Goal: Check status: Check status

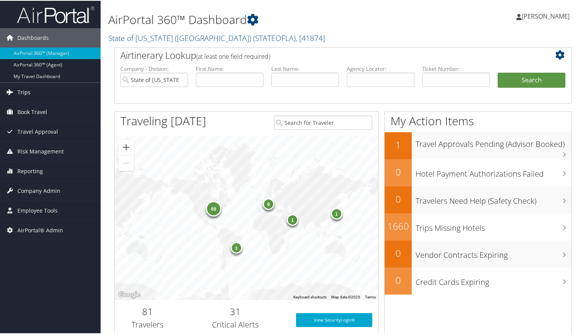
click at [37, 90] on link "Trips" at bounding box center [50, 91] width 101 height 19
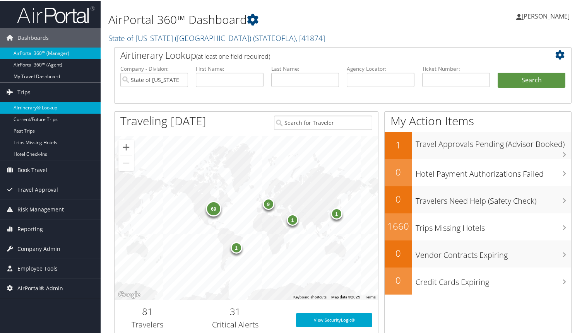
click at [46, 106] on link "Airtinerary® Lookup" at bounding box center [50, 107] width 101 height 12
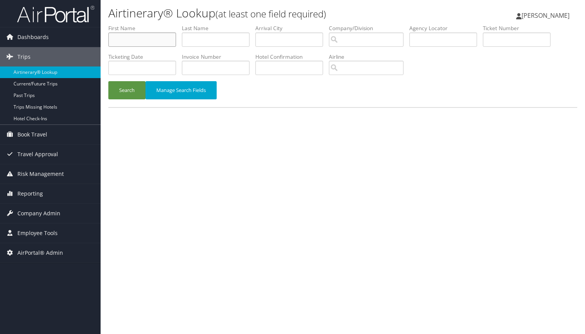
click at [149, 37] on input "text" at bounding box center [142, 40] width 68 height 14
paste input "[PERSON_NAME]"
type input "[PERSON_NAME]"
click at [227, 39] on input "text" at bounding box center [216, 40] width 68 height 14
type input "[PERSON_NAME]"
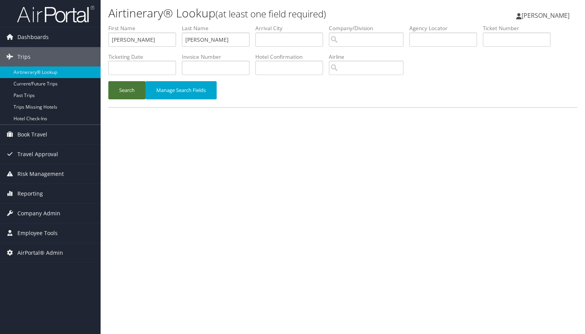
click at [125, 87] on button "Search" at bounding box center [126, 90] width 37 height 18
